Goal: Transaction & Acquisition: Purchase product/service

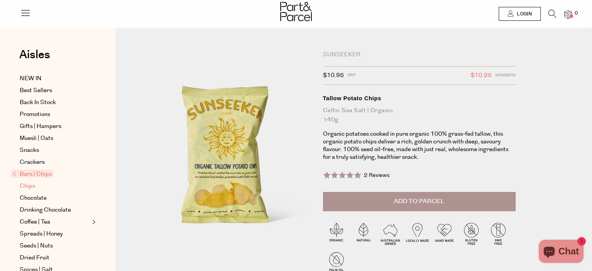
click at [30, 184] on span "Chips" at bounding box center [27, 186] width 15 height 9
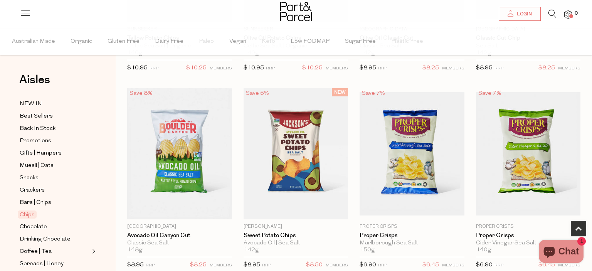
scroll to position [244, 0]
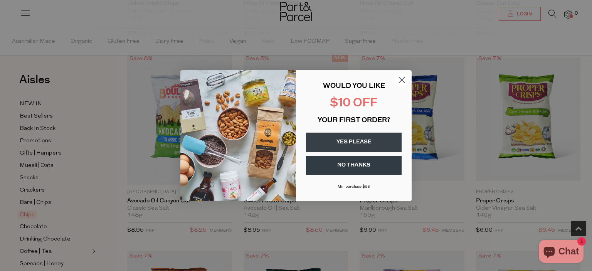
click at [399, 79] on circle "Close dialog" at bounding box center [402, 79] width 13 height 13
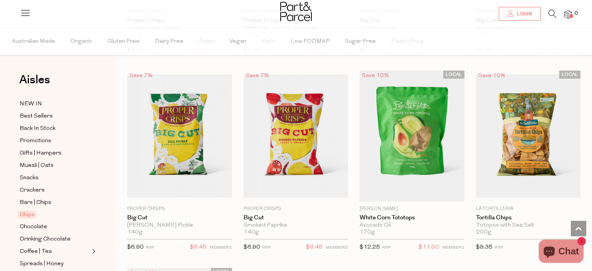
scroll to position [611, 0]
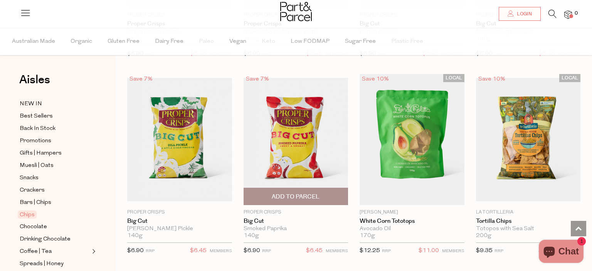
click at [317, 128] on img at bounding box center [296, 140] width 105 height 124
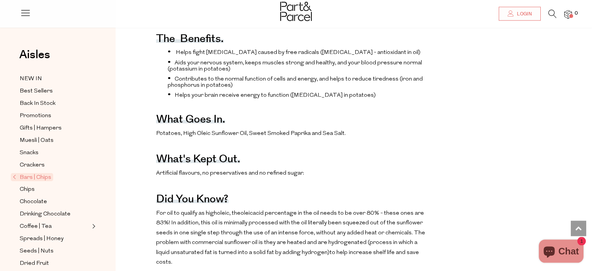
scroll to position [285, 0]
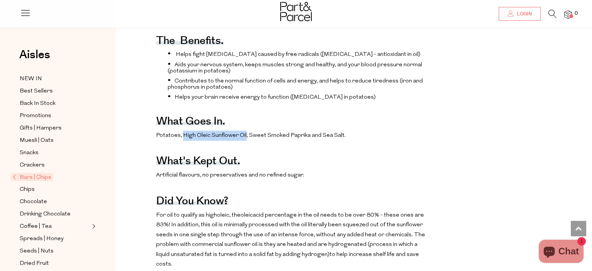
drag, startPoint x: 183, startPoint y: 151, endPoint x: 244, endPoint y: 155, distance: 61.4
click at [244, 141] on p "Potatoes, High Oleic Sunflower Oil, Sweet Smoked Paprika and Sea Salt." at bounding box center [290, 136] width 269 height 10
copy p "High Oleic Sunflower Oil"
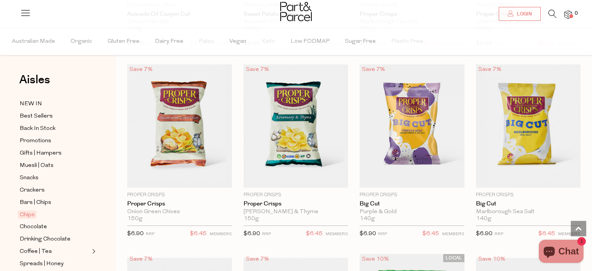
scroll to position [427, 0]
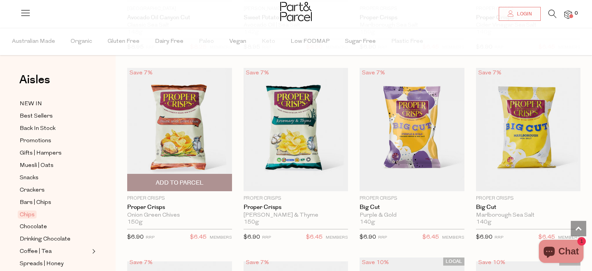
click at [192, 139] on img at bounding box center [179, 130] width 105 height 124
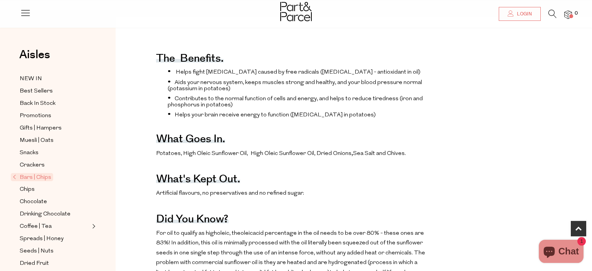
scroll to position [325, 0]
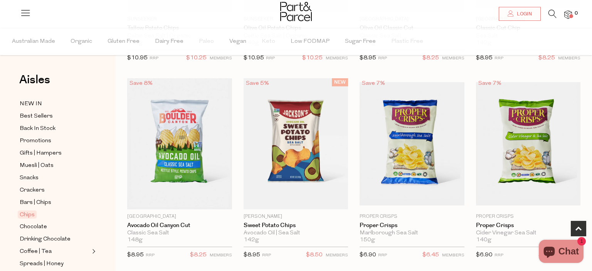
scroll to position [204, 0]
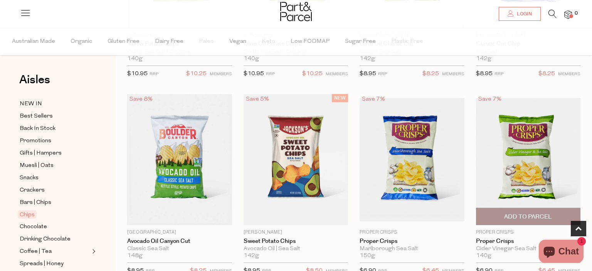
click at [510, 165] on img at bounding box center [528, 160] width 105 height 124
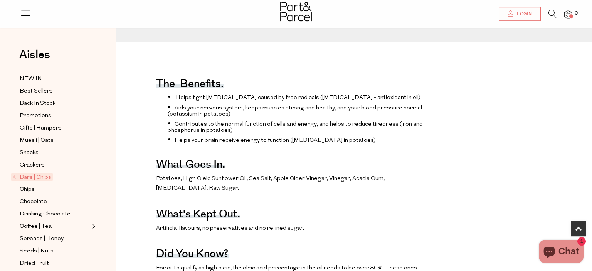
scroll to position [264, 0]
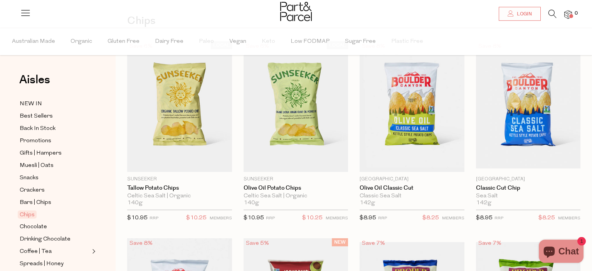
scroll to position [48, 0]
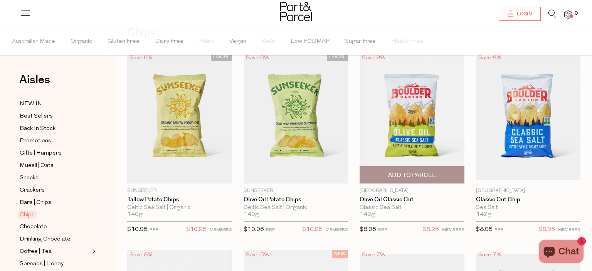
click at [409, 117] on img at bounding box center [412, 118] width 105 height 131
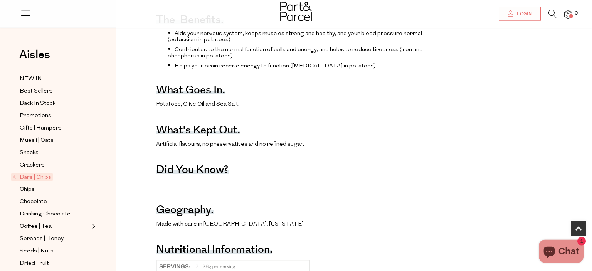
scroll to position [325, 0]
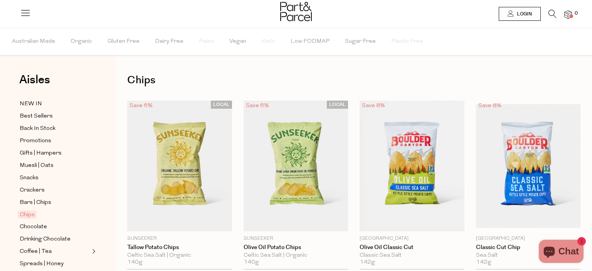
scroll to position [48, 0]
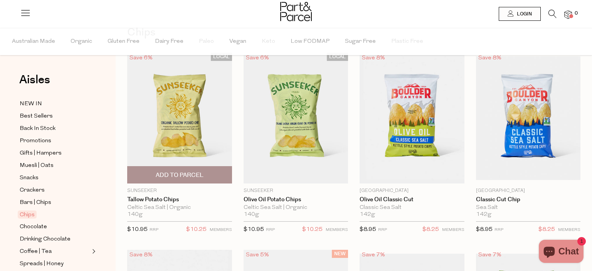
click at [182, 138] on img at bounding box center [179, 118] width 105 height 131
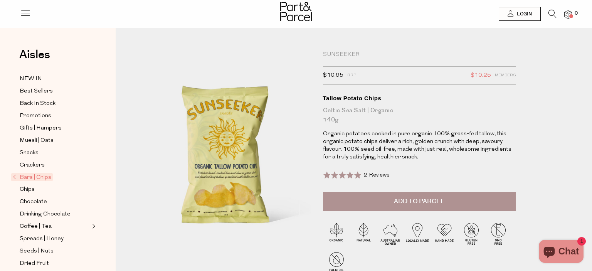
click at [457, 200] on button "Add to Parcel" at bounding box center [419, 201] width 193 height 19
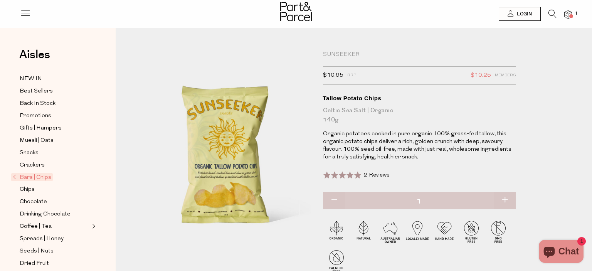
click at [505, 200] on button "button" at bounding box center [505, 200] width 22 height 17
type input "2"
click at [505, 200] on button "button" at bounding box center [505, 200] width 22 height 17
type input "3"
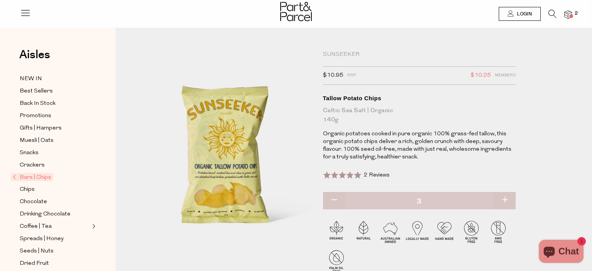
type input "3"
click at [505, 198] on button "button" at bounding box center [505, 200] width 22 height 17
type input "4"
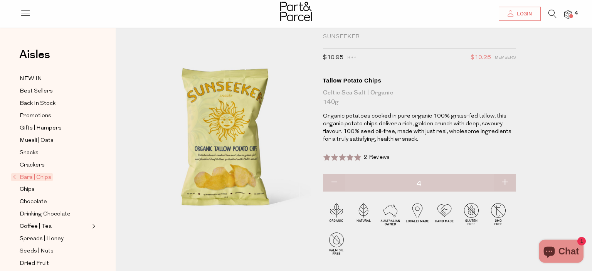
scroll to position [20, 0]
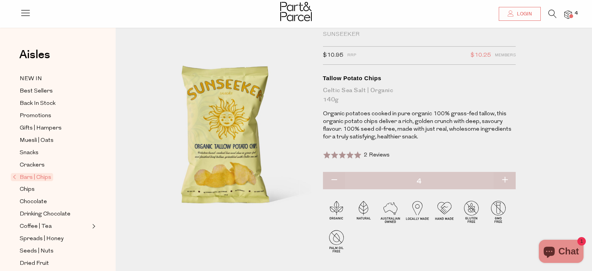
click at [121, 239] on div "Bars | Chips Sunseeker $10.95 RRP $10.25 Members Available: In Stock Tallow Pot…" at bounding box center [354, 152] width 477 height 267
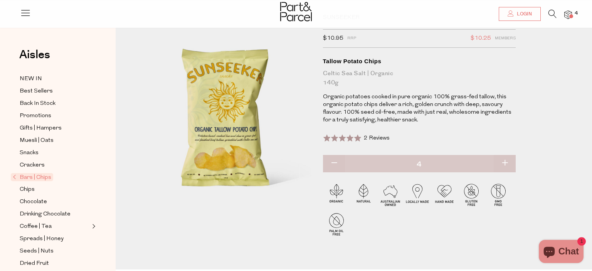
scroll to position [40, 0]
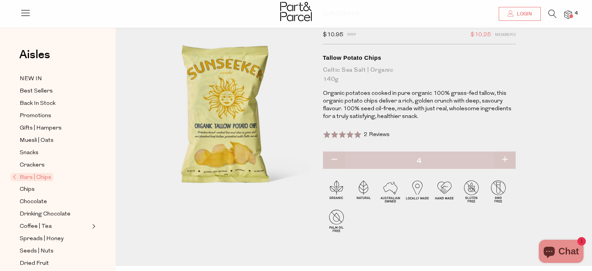
click at [103, 249] on div "Aisles Clear NEW IN Best Sellers Back In Stock Promotions Gifts | Hampers Muesl…" at bounding box center [58, 160] width 116 height 243
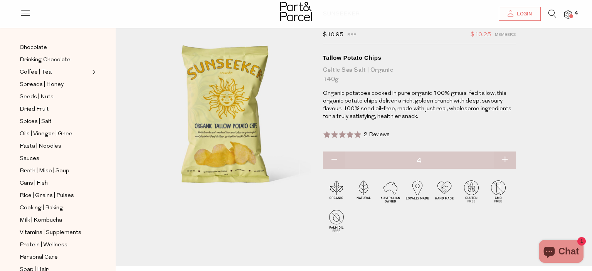
scroll to position [152, 0]
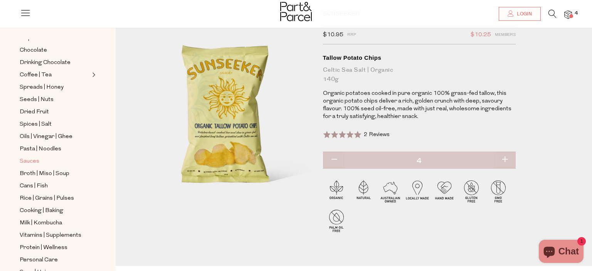
click at [36, 157] on span "Sauces" at bounding box center [30, 161] width 20 height 9
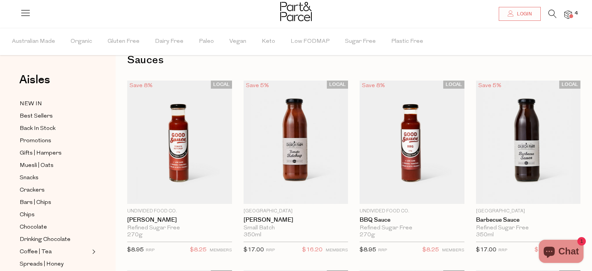
scroll to position [40, 0]
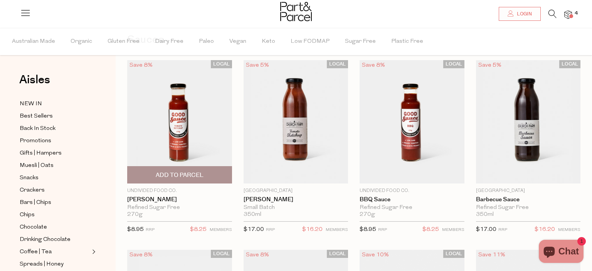
click at [174, 138] on img at bounding box center [179, 122] width 105 height 124
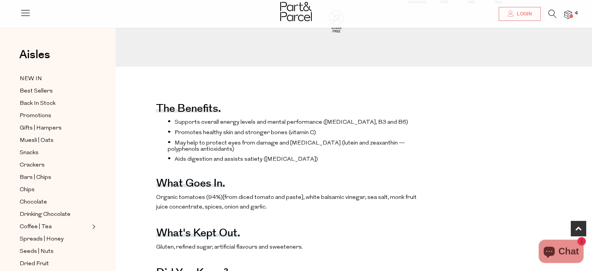
scroll to position [244, 0]
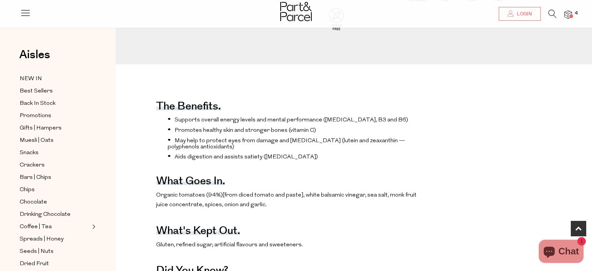
click at [356, 210] on p "Organic tomatoes (94%)[from diced tomato and paste], white balsamic vinegar, se…" at bounding box center [290, 200] width 269 height 20
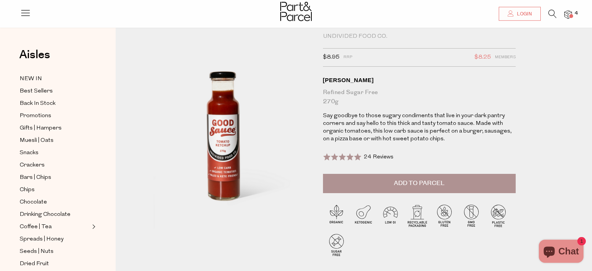
scroll to position [0, 0]
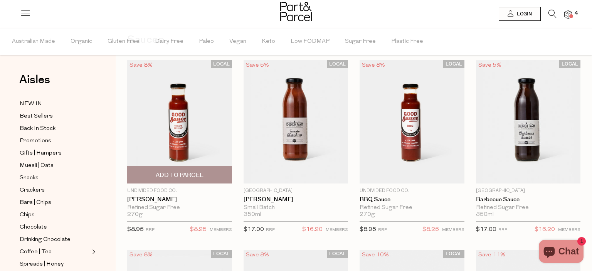
scroll to position [40, 0]
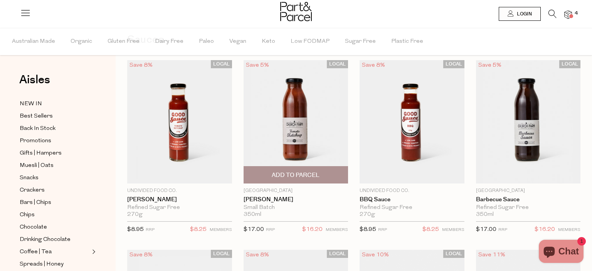
click at [291, 133] on img at bounding box center [296, 122] width 105 height 124
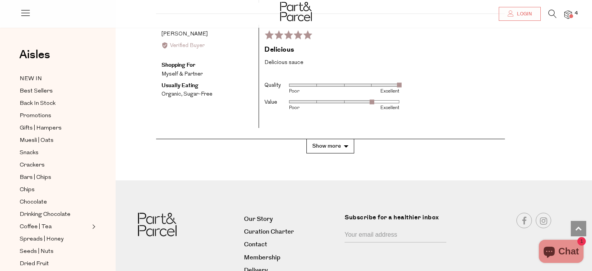
scroll to position [1588, 0]
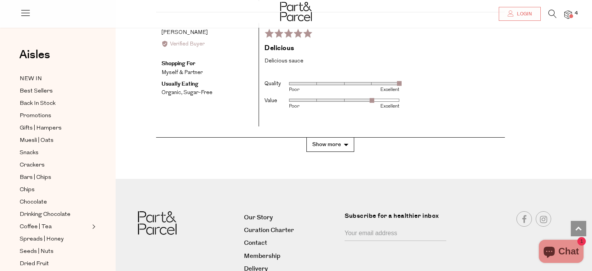
click at [328, 146] on button "Show more" at bounding box center [331, 145] width 48 height 14
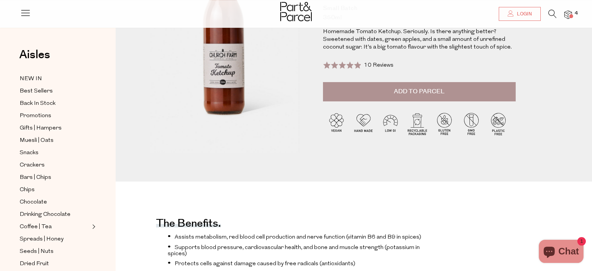
scroll to position [0, 0]
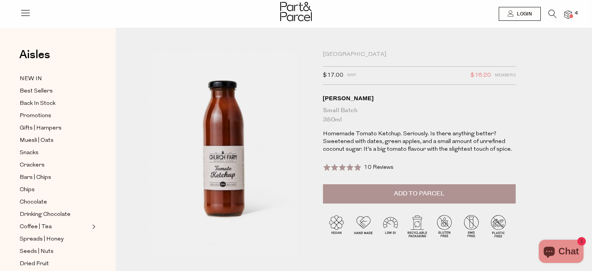
click at [477, 195] on button "Add to Parcel" at bounding box center [419, 193] width 193 height 19
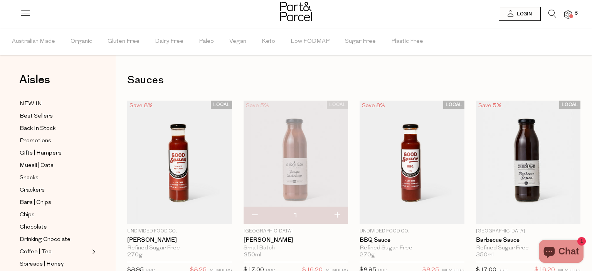
scroll to position [40, 0]
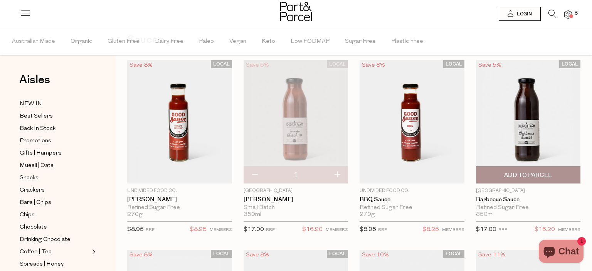
click at [523, 140] on img at bounding box center [528, 122] width 105 height 124
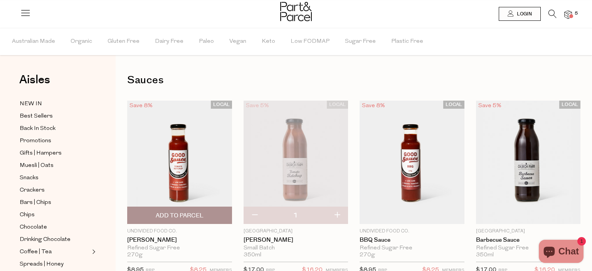
scroll to position [40, 0]
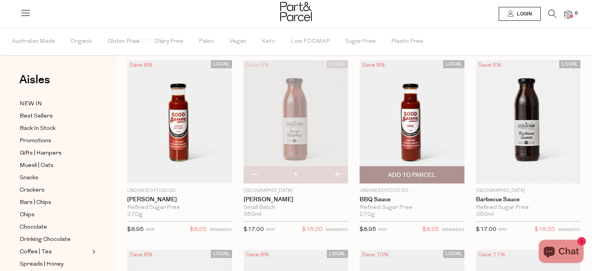
click at [396, 111] on img at bounding box center [412, 122] width 105 height 124
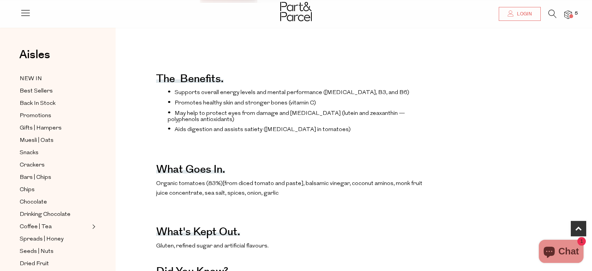
scroll to position [285, 0]
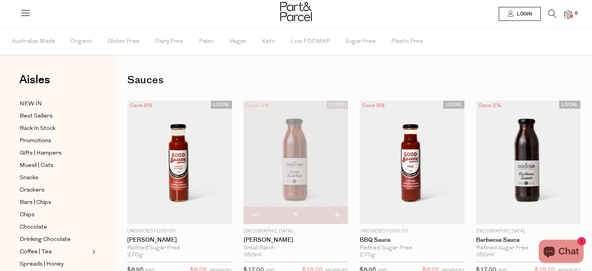
scroll to position [40, 0]
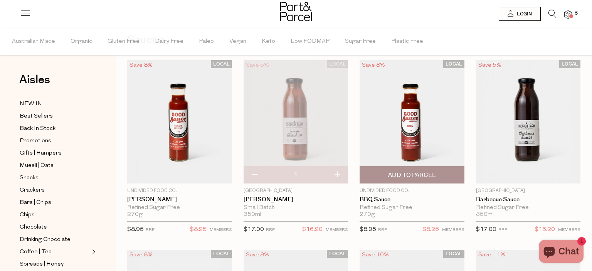
click at [407, 176] on span "Add To Parcel" at bounding box center [412, 175] width 48 height 8
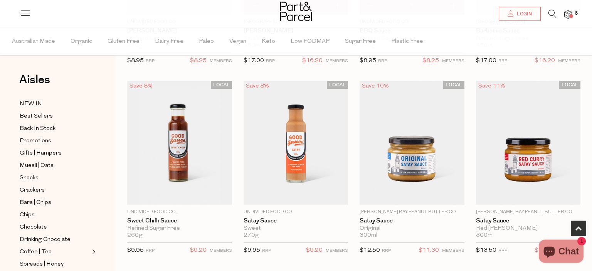
scroll to position [224, 0]
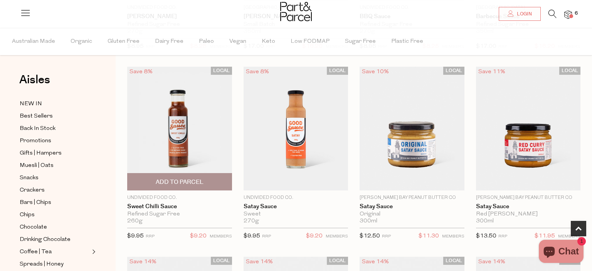
click at [180, 120] on img at bounding box center [179, 129] width 105 height 124
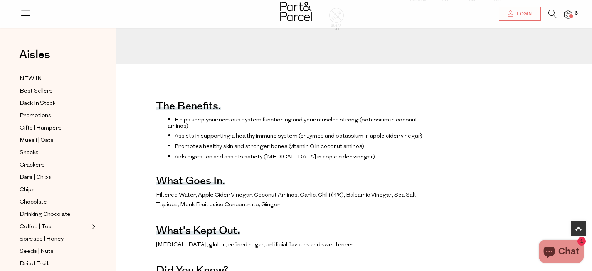
scroll to position [264, 0]
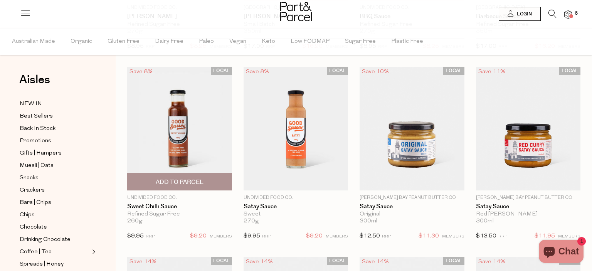
scroll to position [224, 0]
click at [178, 183] on span "Add To Parcel" at bounding box center [180, 182] width 48 height 8
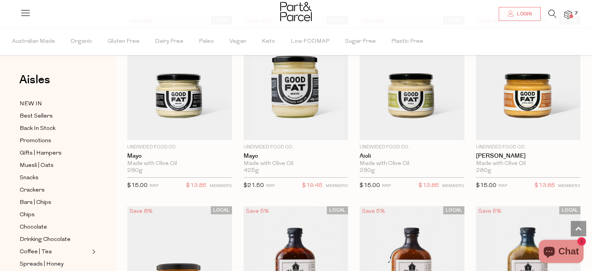
scroll to position [794, 0]
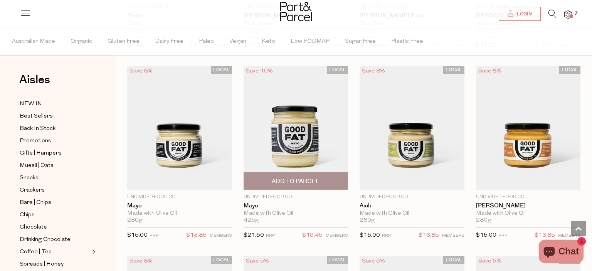
click at [287, 121] on img at bounding box center [296, 128] width 105 height 124
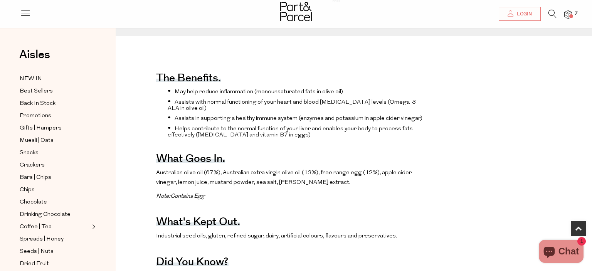
scroll to position [285, 0]
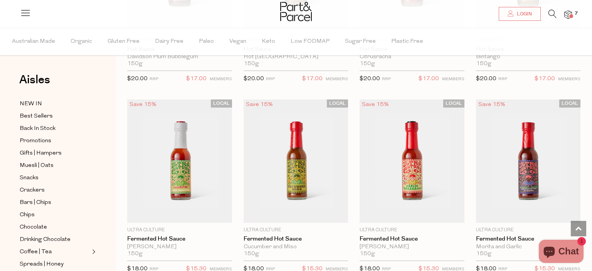
scroll to position [1429, 0]
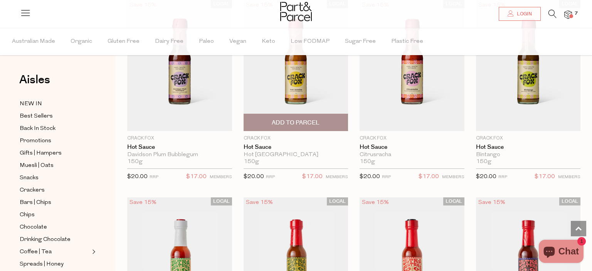
click at [271, 77] on img at bounding box center [296, 65] width 105 height 131
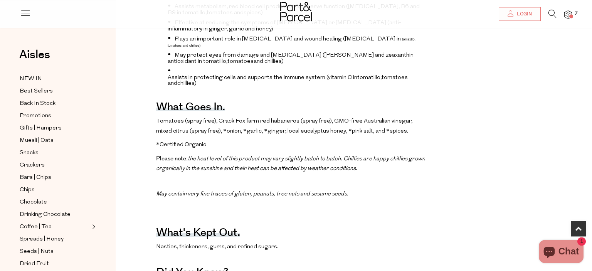
scroll to position [346, 0]
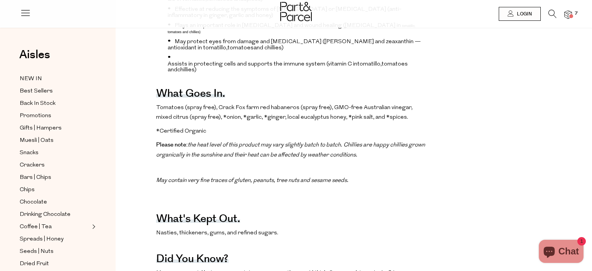
scroll to position [346, 0]
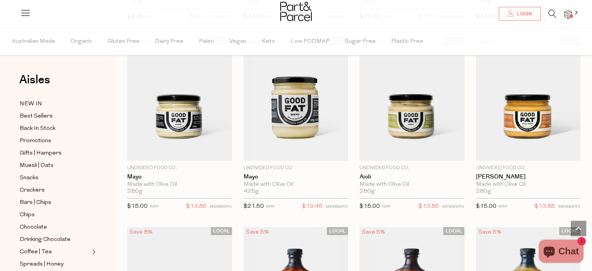
scroll to position [941, 0]
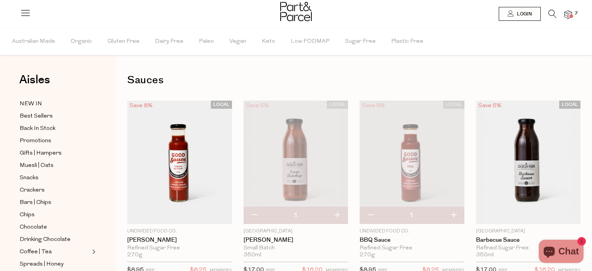
click at [556, 13] on icon at bounding box center [553, 14] width 8 height 8
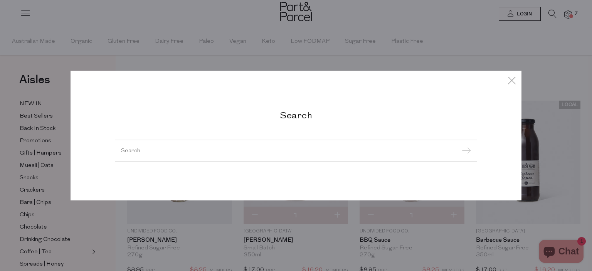
click at [288, 150] on input "search" at bounding box center [296, 151] width 350 height 6
click at [513, 79] on icon at bounding box center [512, 79] width 12 height 11
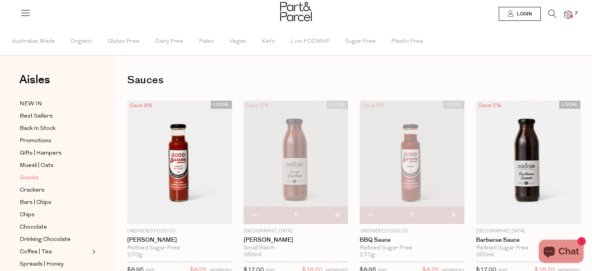
click at [28, 177] on span "Snacks" at bounding box center [29, 178] width 19 height 9
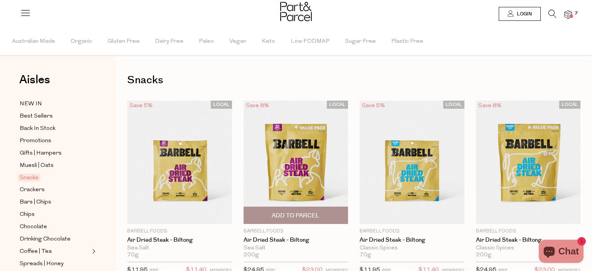
click at [290, 152] on img at bounding box center [296, 163] width 105 height 124
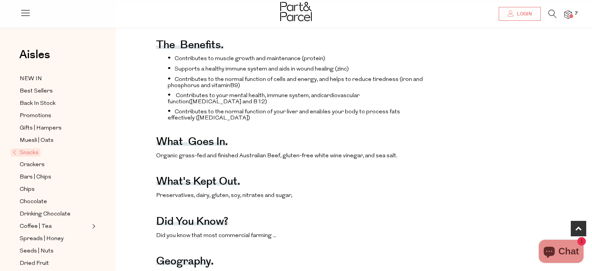
scroll to position [325, 0]
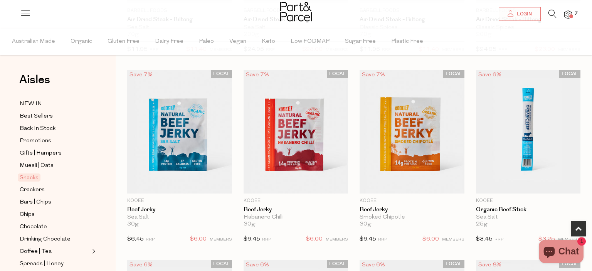
scroll to position [224, 0]
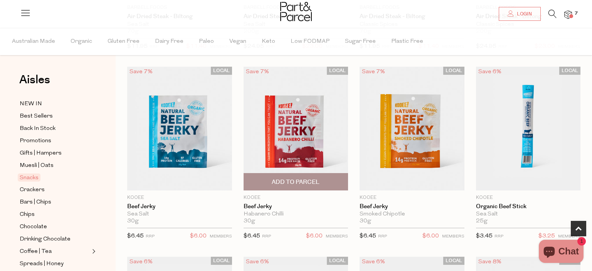
click at [281, 133] on img at bounding box center [296, 129] width 105 height 124
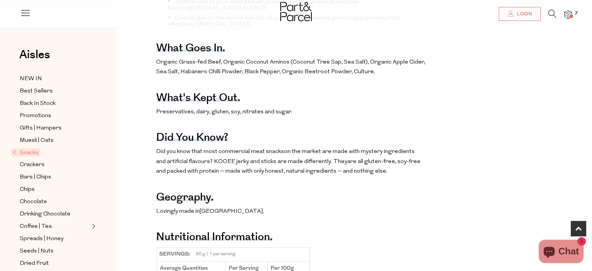
scroll to position [387, 0]
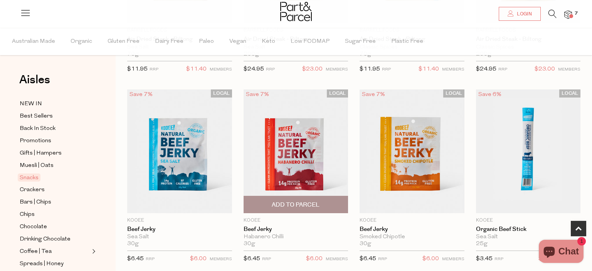
scroll to position [204, 0]
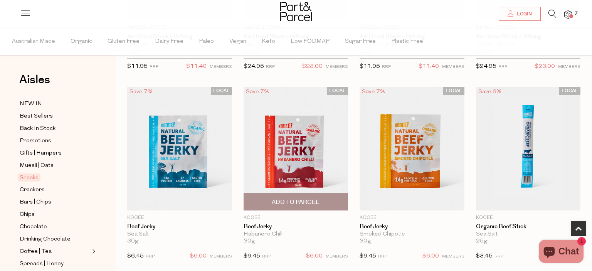
click at [274, 130] on img at bounding box center [296, 149] width 105 height 124
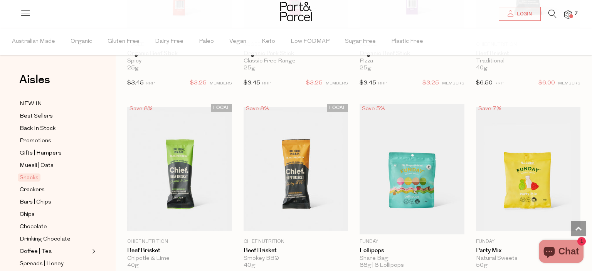
scroll to position [570, 0]
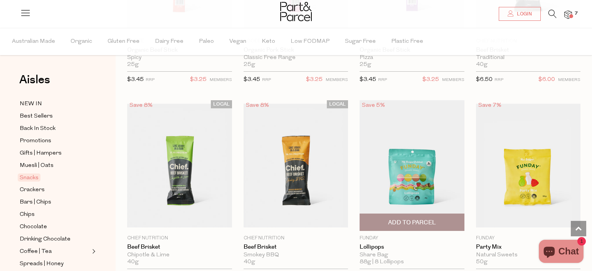
click at [400, 160] on img at bounding box center [412, 165] width 105 height 131
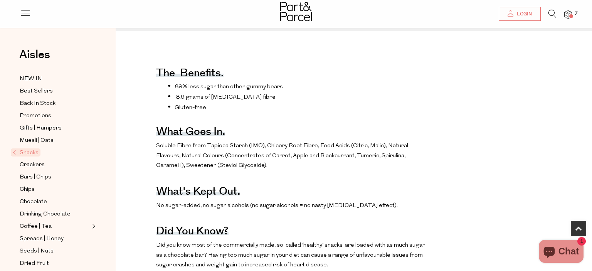
scroll to position [285, 0]
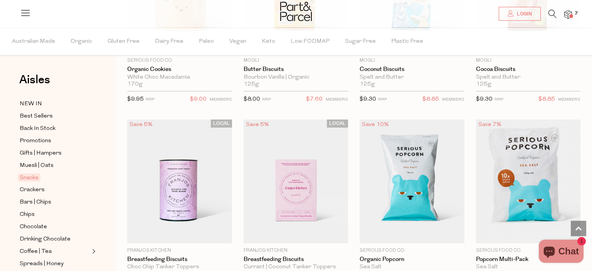
scroll to position [1893, 0]
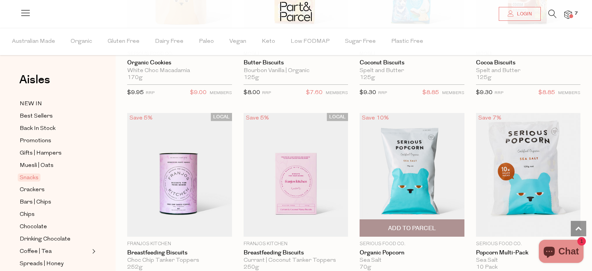
click at [397, 153] on img at bounding box center [412, 175] width 105 height 124
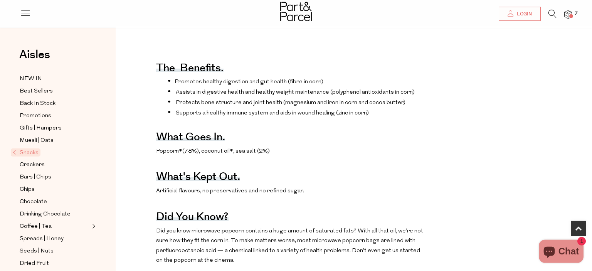
scroll to position [285, 0]
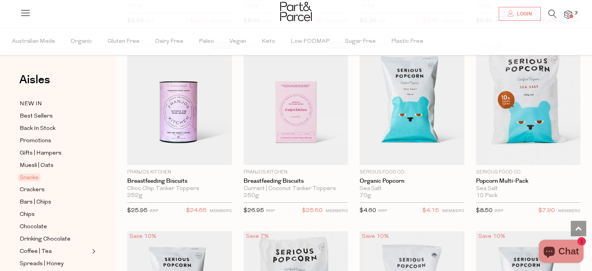
scroll to position [2008, 0]
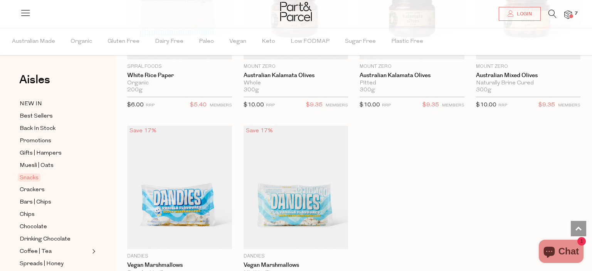
scroll to position [3229, 0]
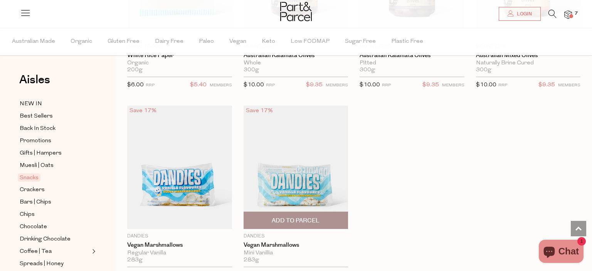
click at [288, 139] on img at bounding box center [296, 168] width 105 height 124
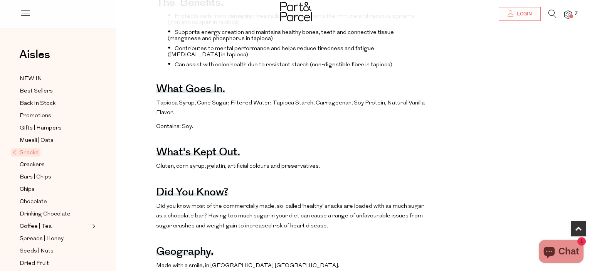
scroll to position [325, 0]
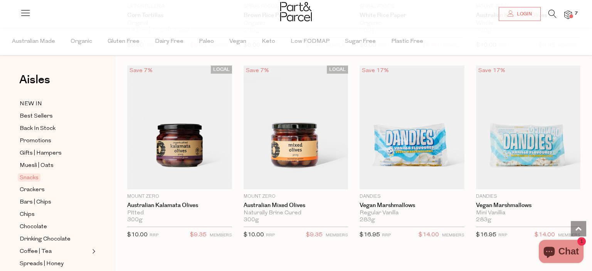
scroll to position [778, 0]
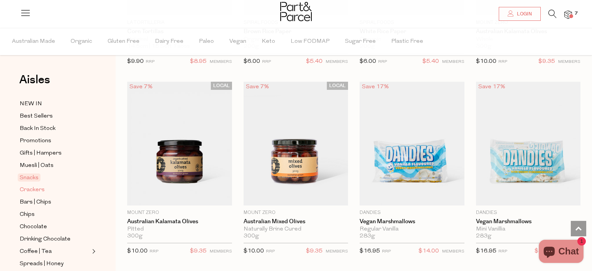
click at [35, 186] on span "Crackers" at bounding box center [32, 189] width 25 height 9
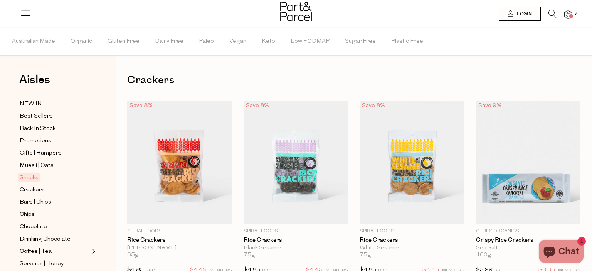
click at [551, 12] on icon at bounding box center [553, 14] width 8 height 8
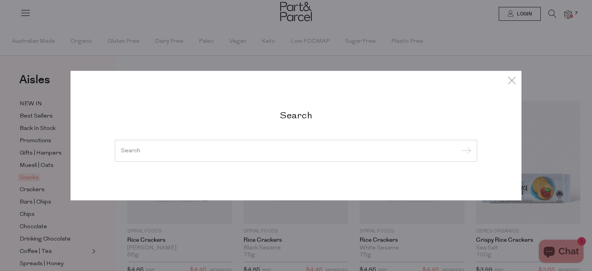
click at [311, 152] on input "search" at bounding box center [296, 151] width 350 height 6
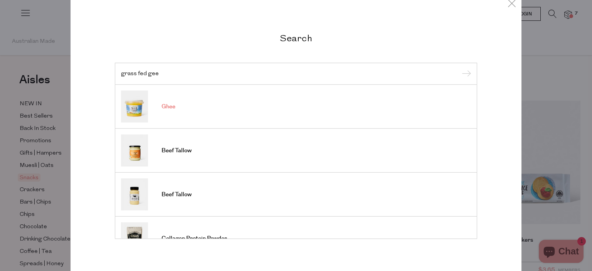
type input "grass fed gee"
click at [199, 109] on link "Ghee" at bounding box center [296, 107] width 350 height 32
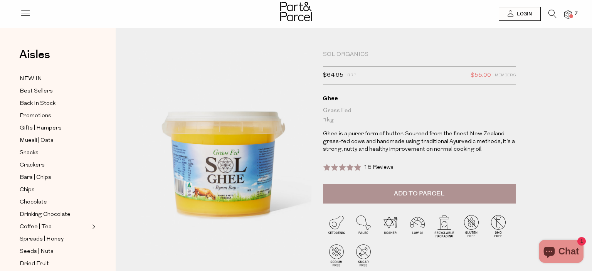
click at [104, 182] on div "Aisles Clear NEW IN Best Sellers Back In Stock Promotions Gifts | Hampers Muesl…" at bounding box center [58, 160] width 116 height 243
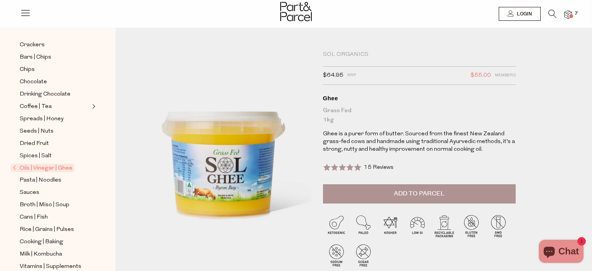
scroll to position [144, 0]
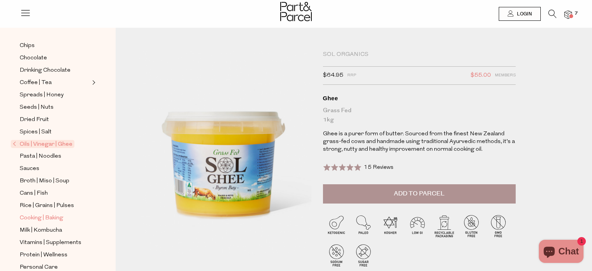
click at [39, 214] on span "Cooking | Baking" at bounding box center [42, 218] width 44 height 9
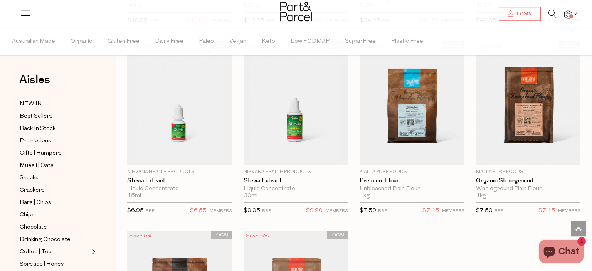
scroll to position [2158, 0]
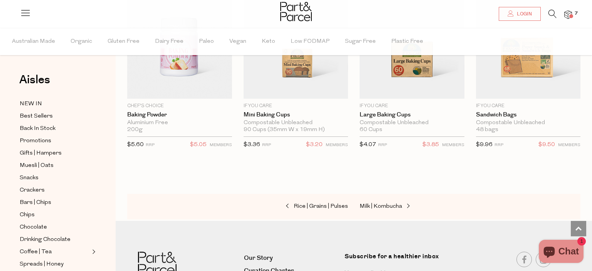
scroll to position [4006, 0]
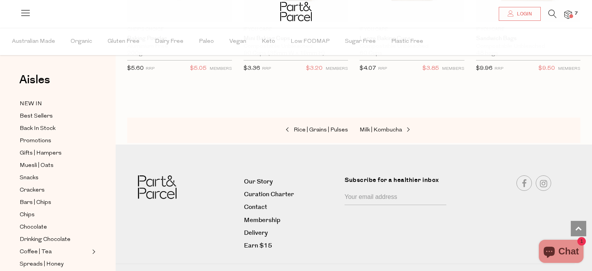
click at [109, 138] on div "Aisles Clear NEW IN Best Sellers Back In Stock Promotions Gifts | Hampers Muesl…" at bounding box center [58, 149] width 116 height 243
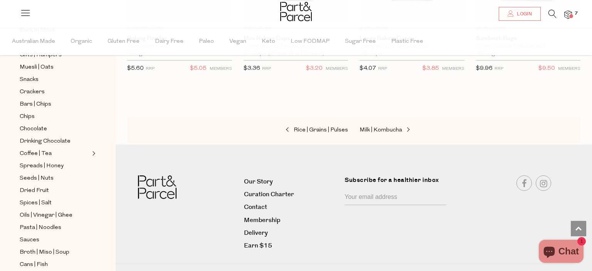
scroll to position [24, 0]
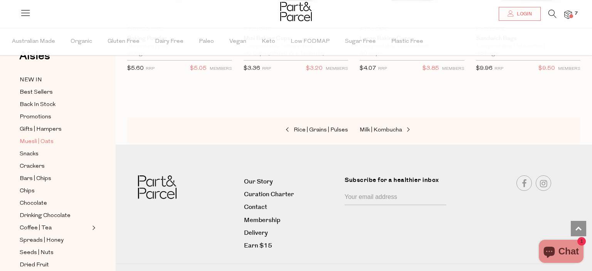
click at [44, 143] on span "Muesli | Oats" at bounding box center [37, 141] width 34 height 9
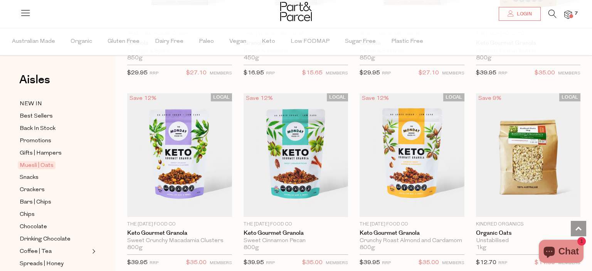
scroll to position [1750, 0]
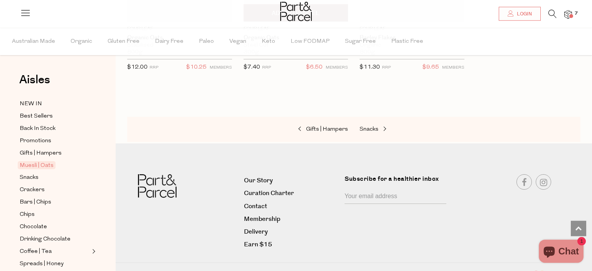
scroll to position [2495, 0]
click at [549, 17] on icon at bounding box center [553, 14] width 8 height 8
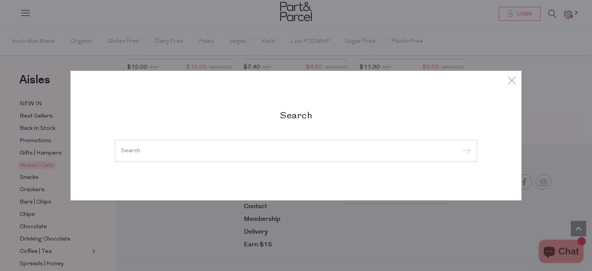
click at [304, 148] on input "search" at bounding box center [296, 151] width 350 height 6
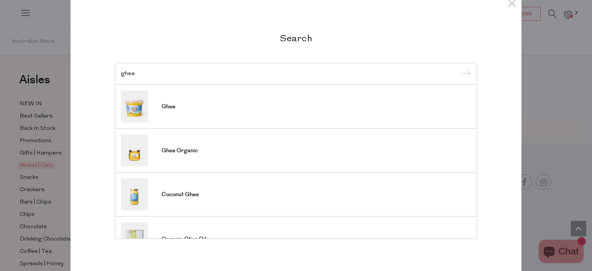
type input "ghee"
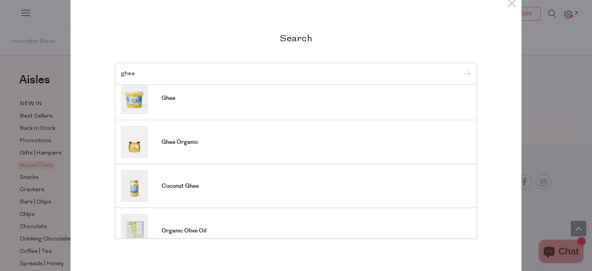
scroll to position [0, 0]
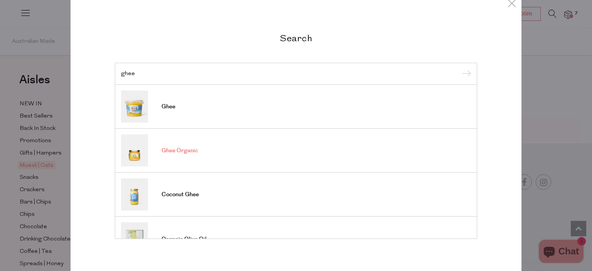
click at [195, 150] on span "Ghee Organic" at bounding box center [180, 151] width 37 height 8
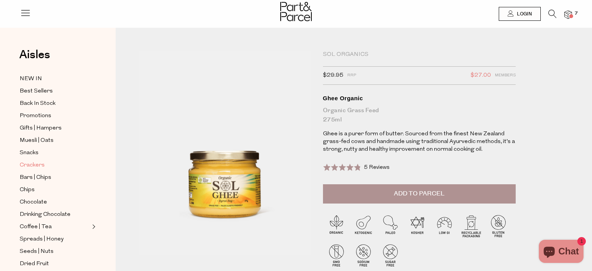
click at [40, 163] on span "Crackers" at bounding box center [32, 165] width 25 height 9
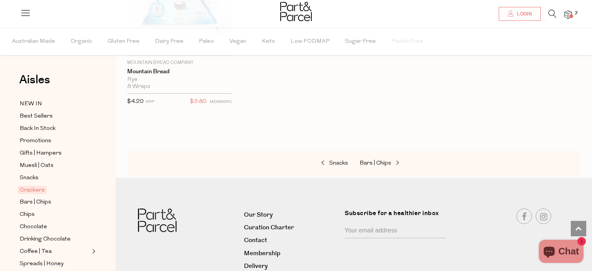
scroll to position [1857, 0]
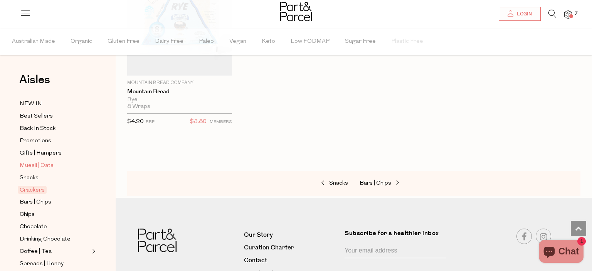
click at [40, 163] on span "Muesli | Oats" at bounding box center [37, 165] width 34 height 9
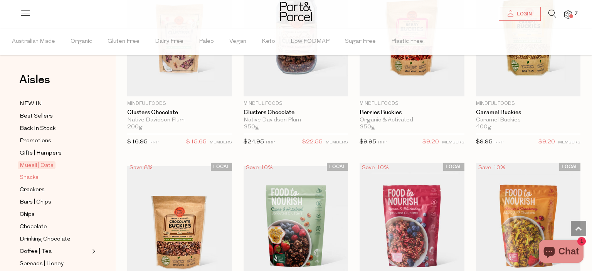
scroll to position [896, 0]
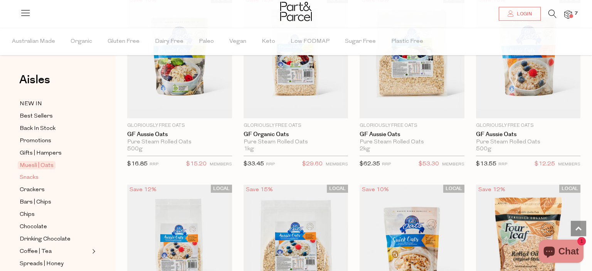
scroll to position [2015, 0]
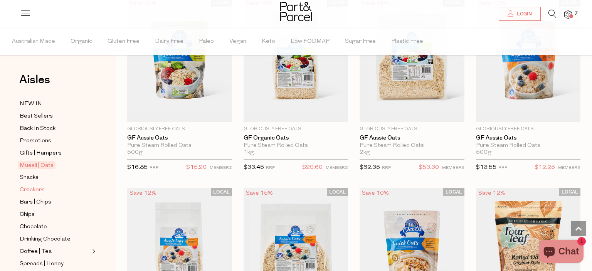
click at [33, 190] on span "Crackers" at bounding box center [32, 189] width 25 height 9
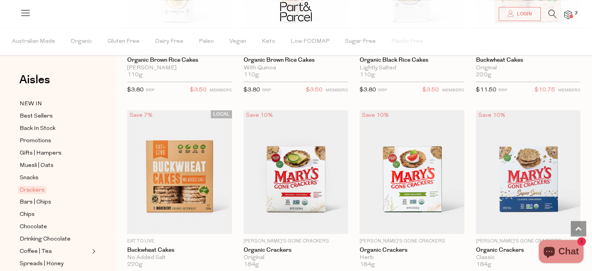
scroll to position [753, 0]
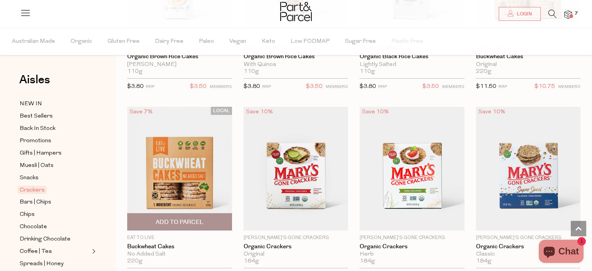
click at [167, 177] on img at bounding box center [179, 169] width 105 height 124
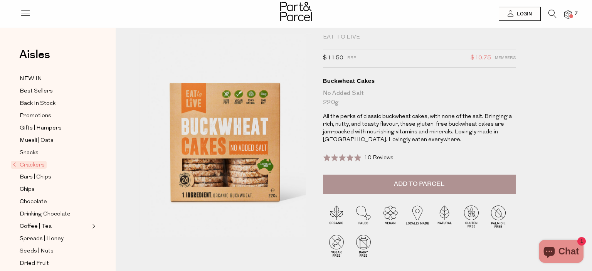
scroll to position [20, 0]
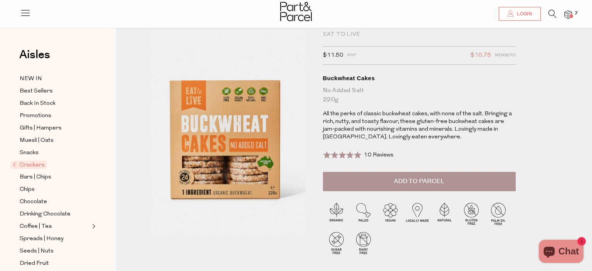
click at [335, 149] on div "Rated 5.0 out of 5 10 Reviews Based on 10 reviews Click to go to reviews" at bounding box center [419, 159] width 193 height 25
click at [340, 123] on p "All the perks of classic buckwheat cakes, with none of the salt. Bringing a ric…" at bounding box center [419, 125] width 193 height 31
click at [569, 14] on img at bounding box center [568, 14] width 8 height 9
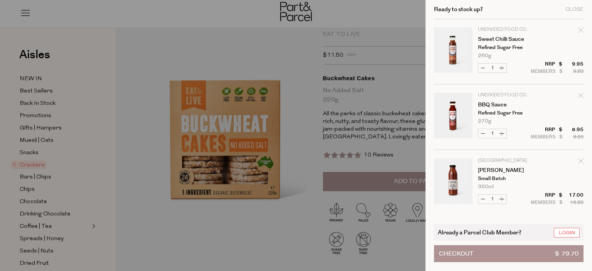
scroll to position [0, 0]
click at [222, 19] on div at bounding box center [296, 135] width 592 height 271
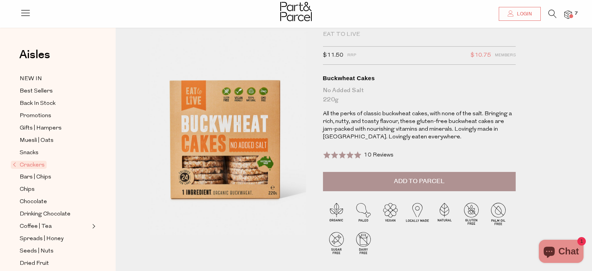
click at [550, 12] on icon at bounding box center [553, 14] width 8 height 8
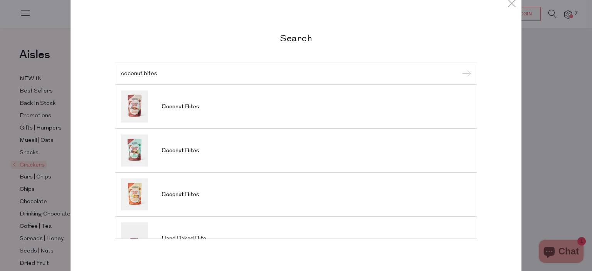
type input "coconut bites"
click at [460, 68] on input "submit" at bounding box center [466, 74] width 12 height 12
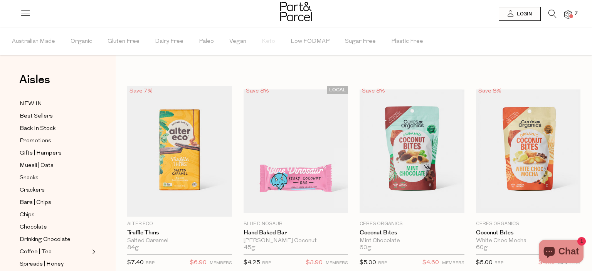
click at [568, 16] on img at bounding box center [568, 14] width 8 height 9
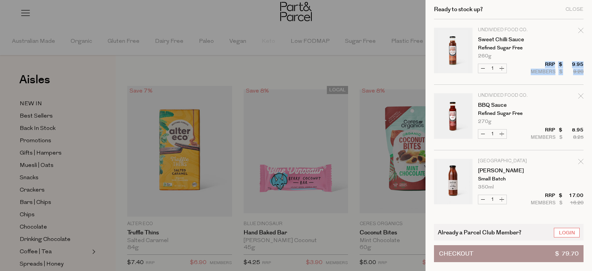
drag, startPoint x: 586, startPoint y: 58, endPoint x: 585, endPoint y: 74, distance: 15.9
click at [585, 74] on div "Ready to stock up? Close Image Product Total Qty Undivided Food Co. Sweet Chill…" at bounding box center [509, 135] width 167 height 271
click at [460, 187] on link "Your cart" at bounding box center [453, 183] width 39 height 48
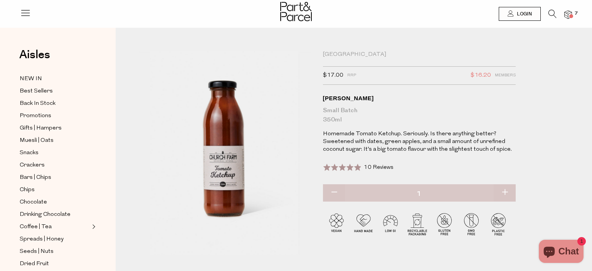
click at [570, 13] on img at bounding box center [568, 14] width 8 height 9
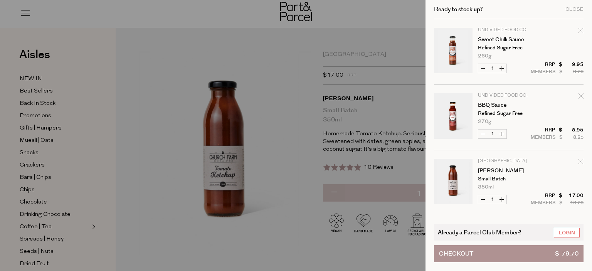
click at [452, 111] on link "Your cart" at bounding box center [453, 117] width 39 height 48
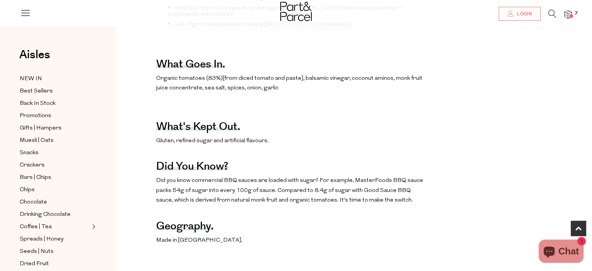
scroll to position [387, 0]
